Goal: Find specific page/section: Find specific page/section

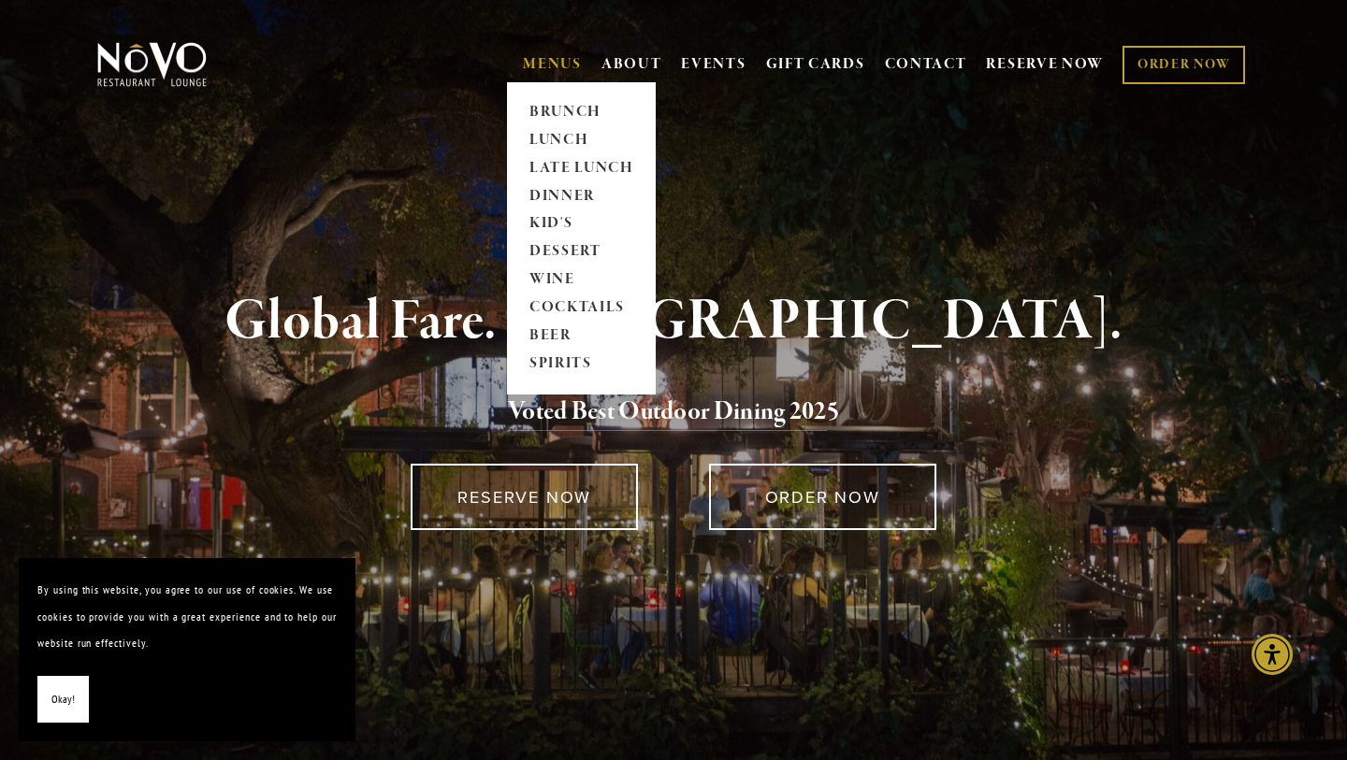
click at [540, 63] on link "MENUS" at bounding box center [552, 64] width 59 height 19
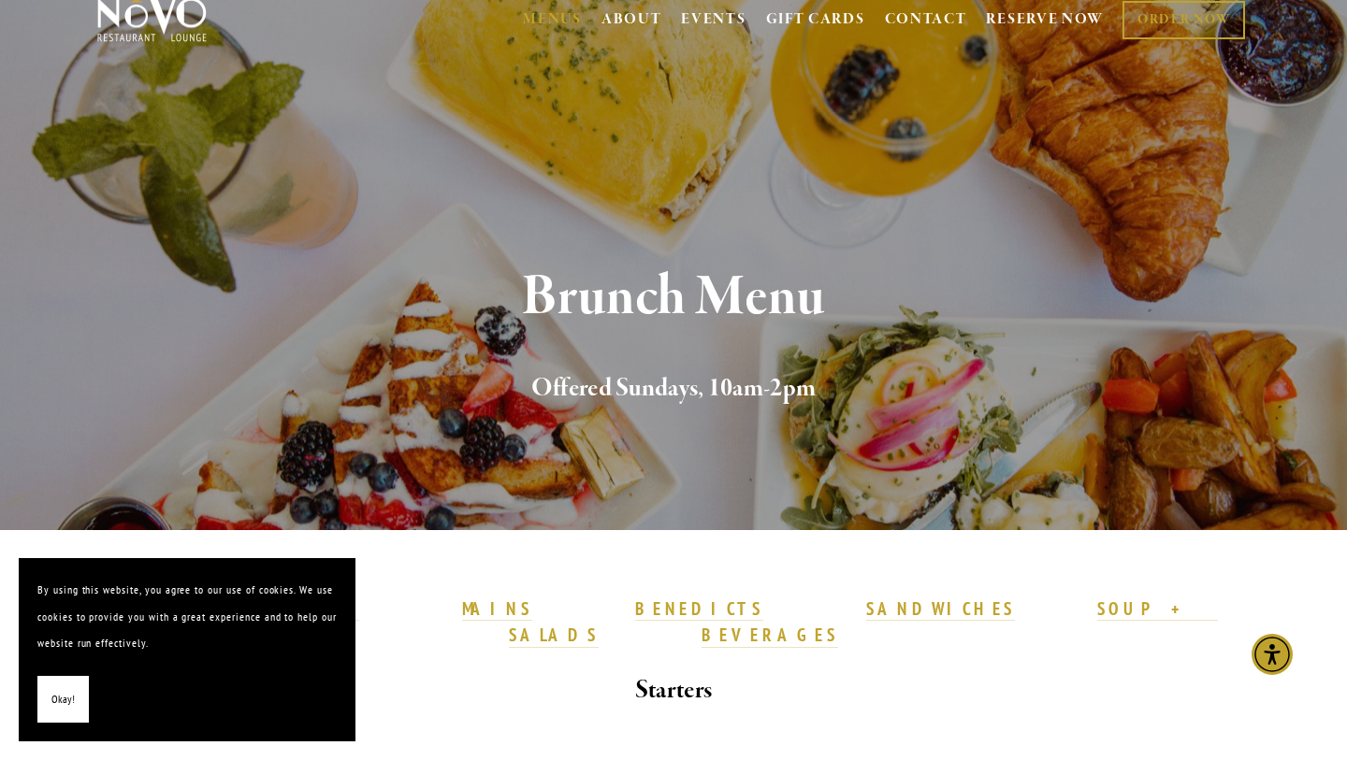
scroll to position [24, 0]
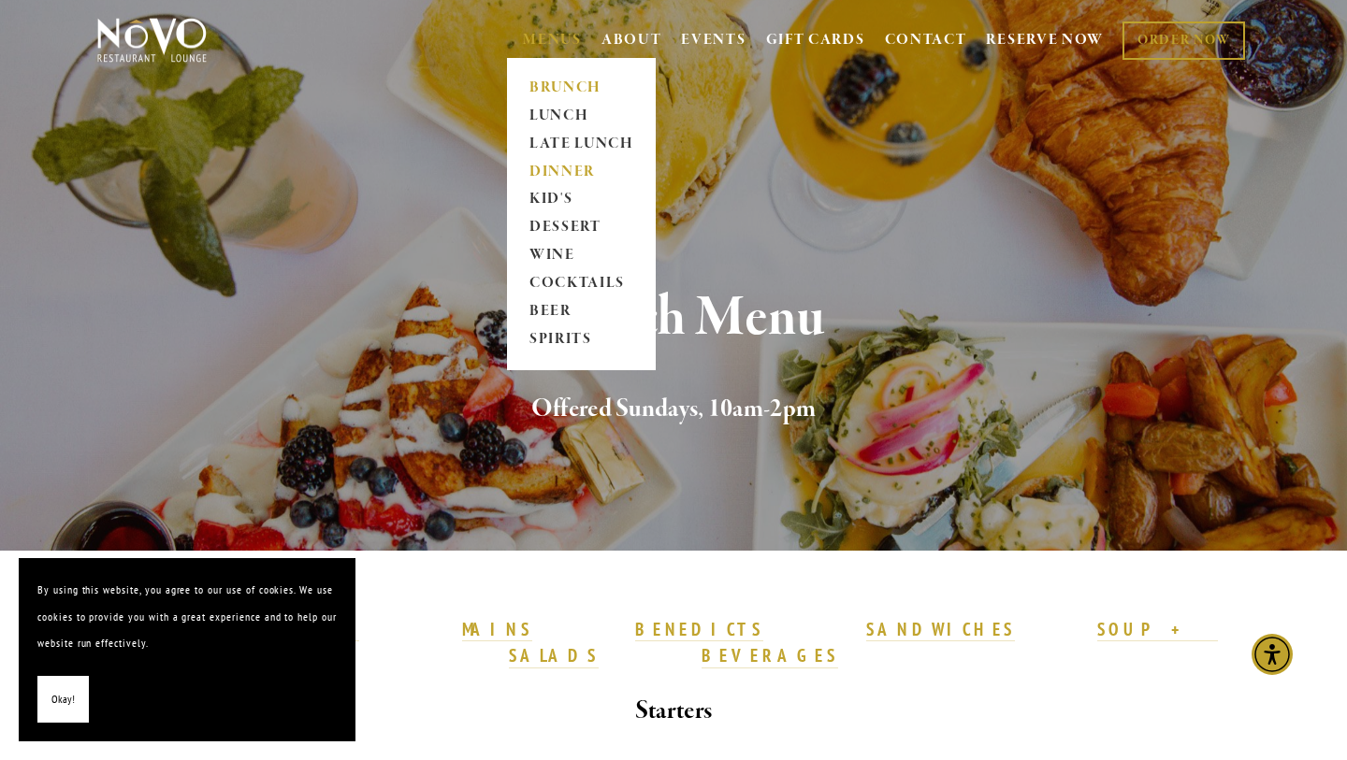
click at [556, 169] on link "DINNER" at bounding box center [581, 172] width 117 height 28
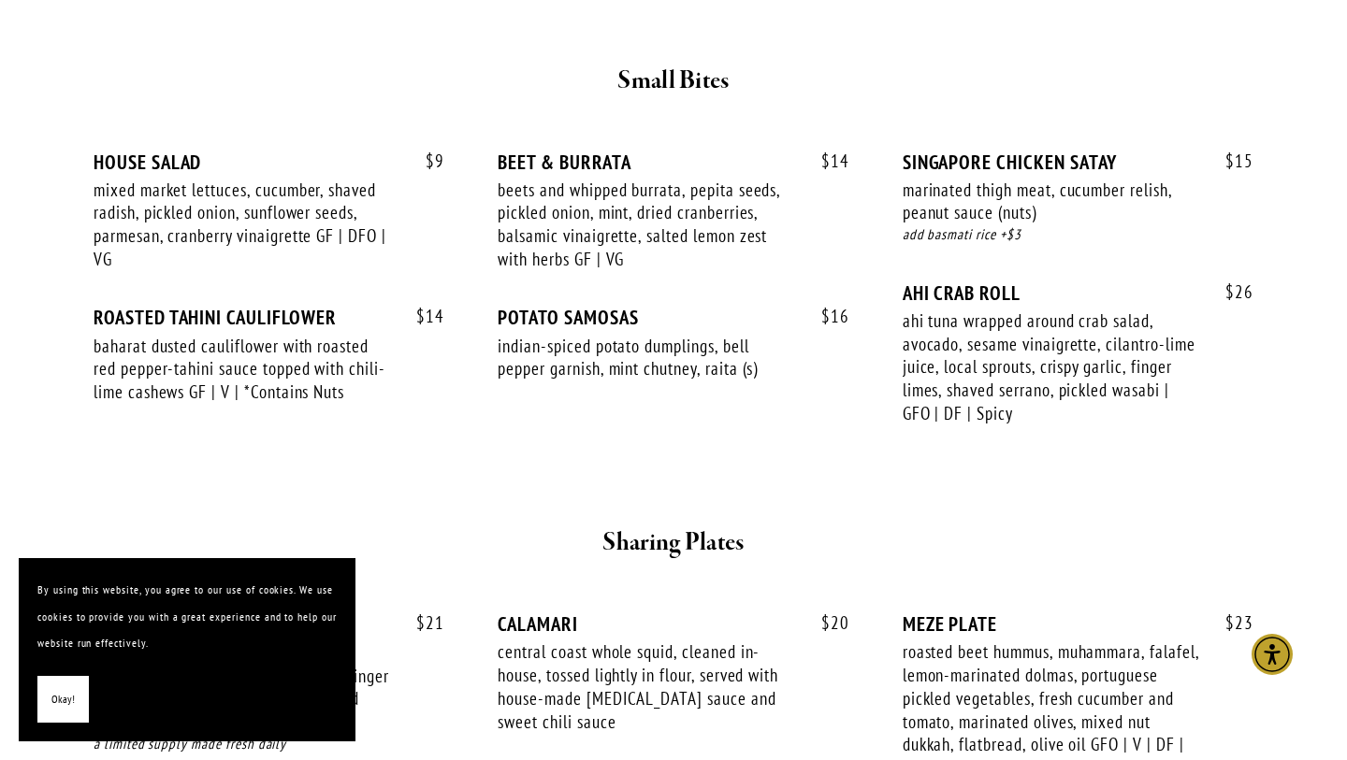
scroll to position [721, 0]
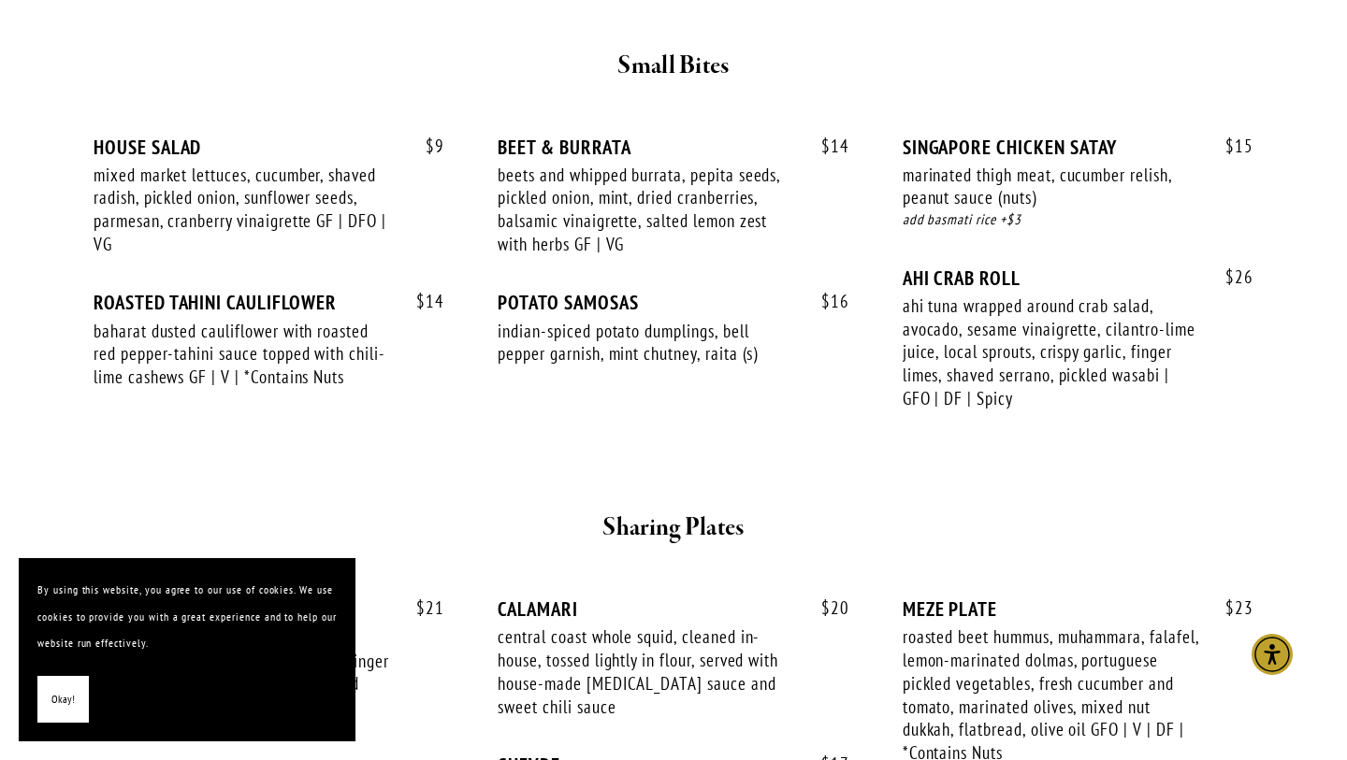
click at [54, 703] on span "Okay!" at bounding box center [62, 699] width 23 height 27
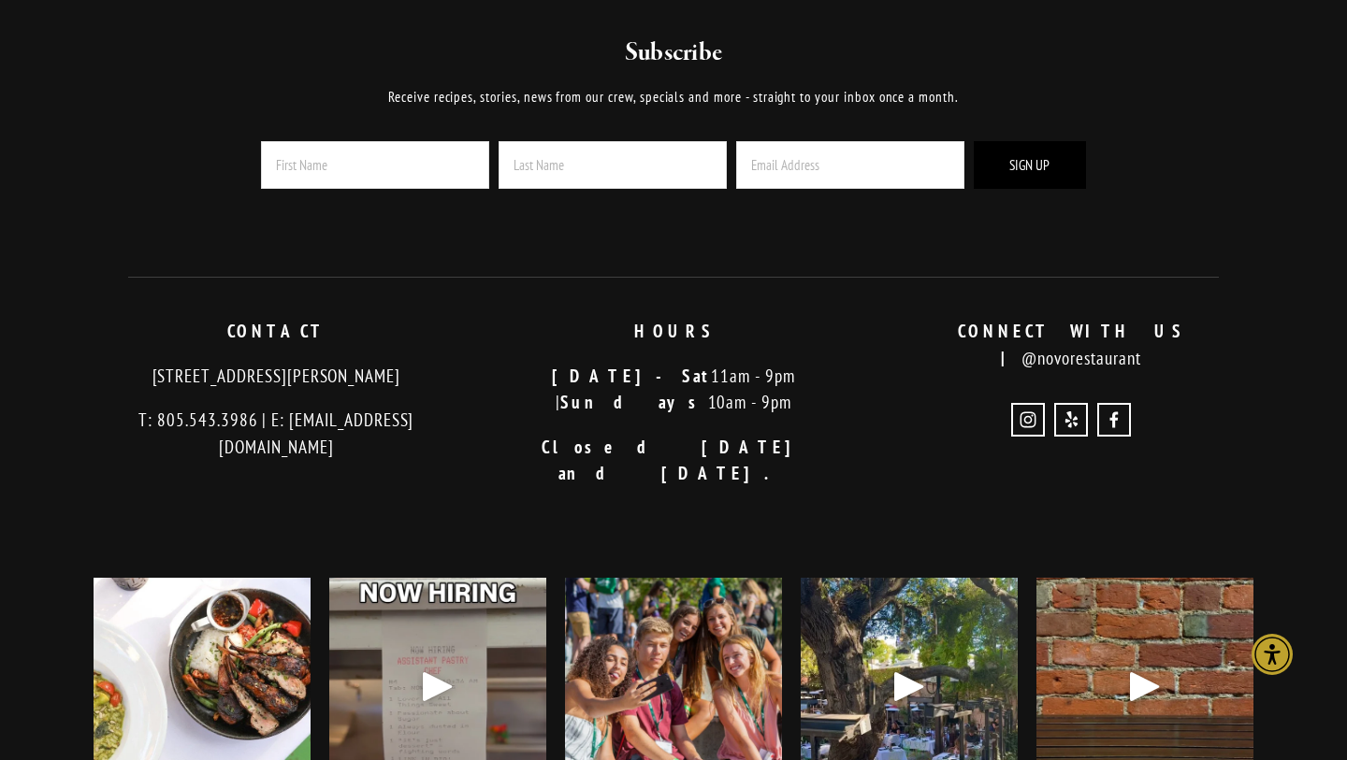
scroll to position [4743, 0]
